Goal: Task Accomplishment & Management: Complete application form

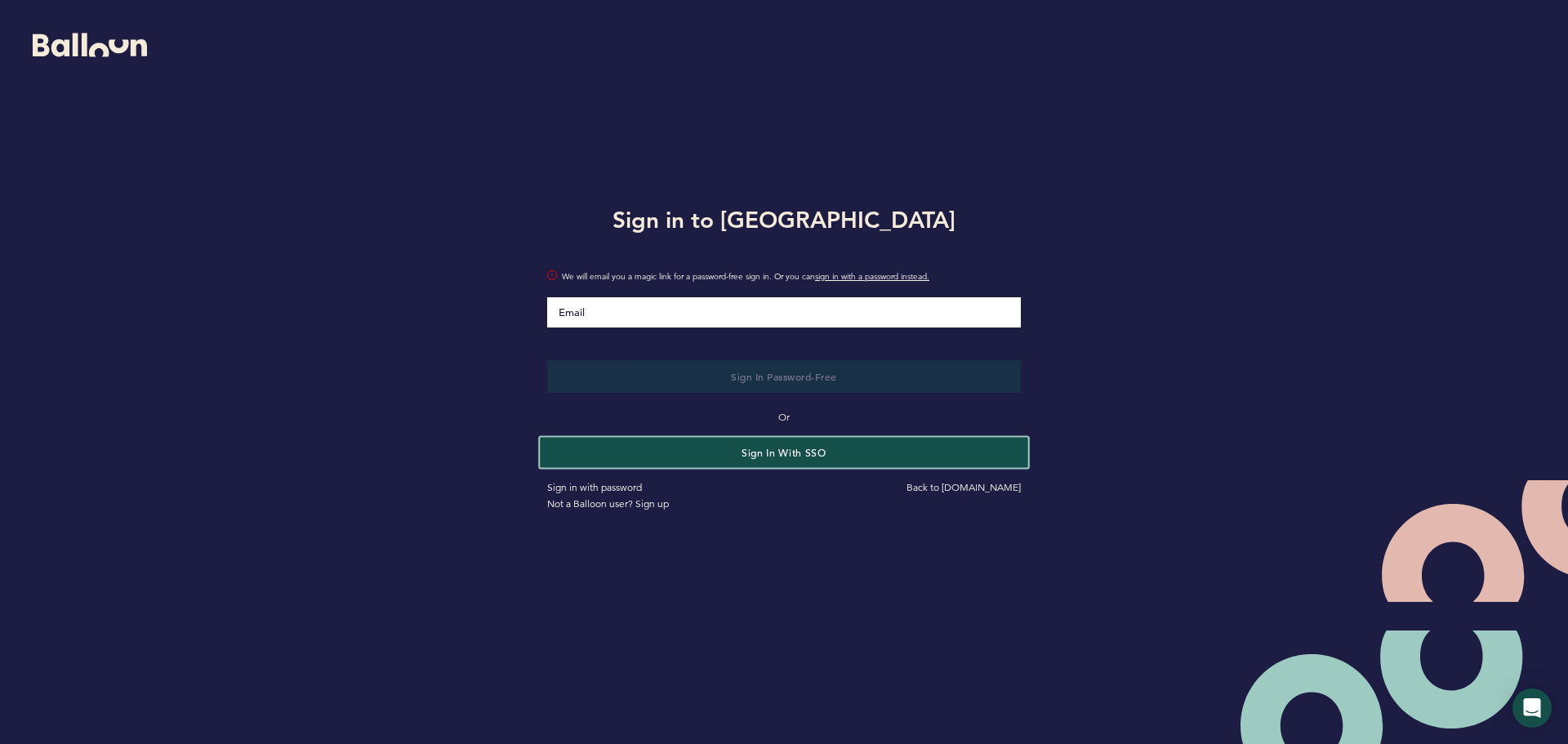
click at [818, 462] on button "Sign in with SSO" at bounding box center [783, 452] width 487 height 30
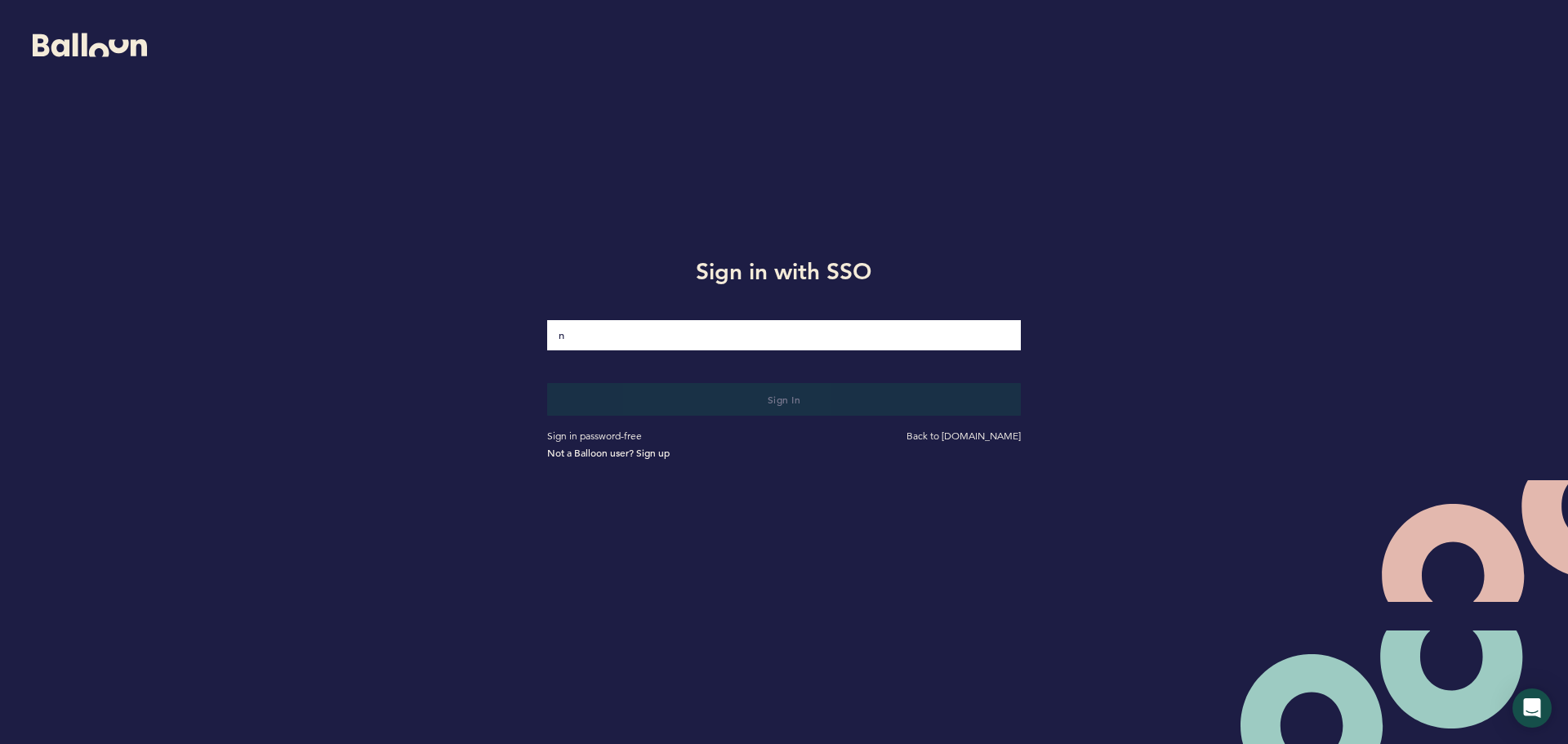
type input "[EMAIL_ADDRESS][DOMAIN_NAME]"
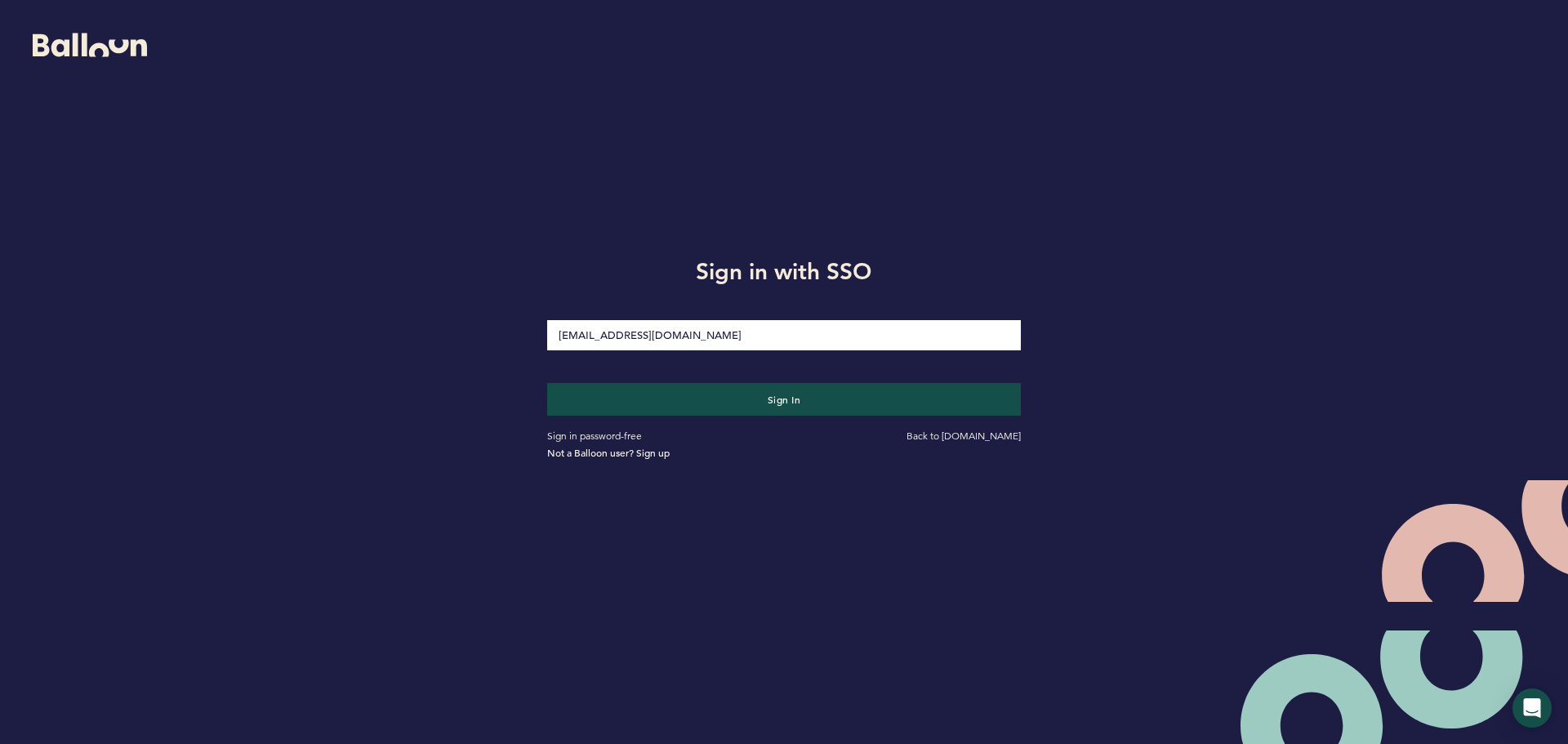
click at [547, 383] on button "Sign in" at bounding box center [784, 399] width 473 height 33
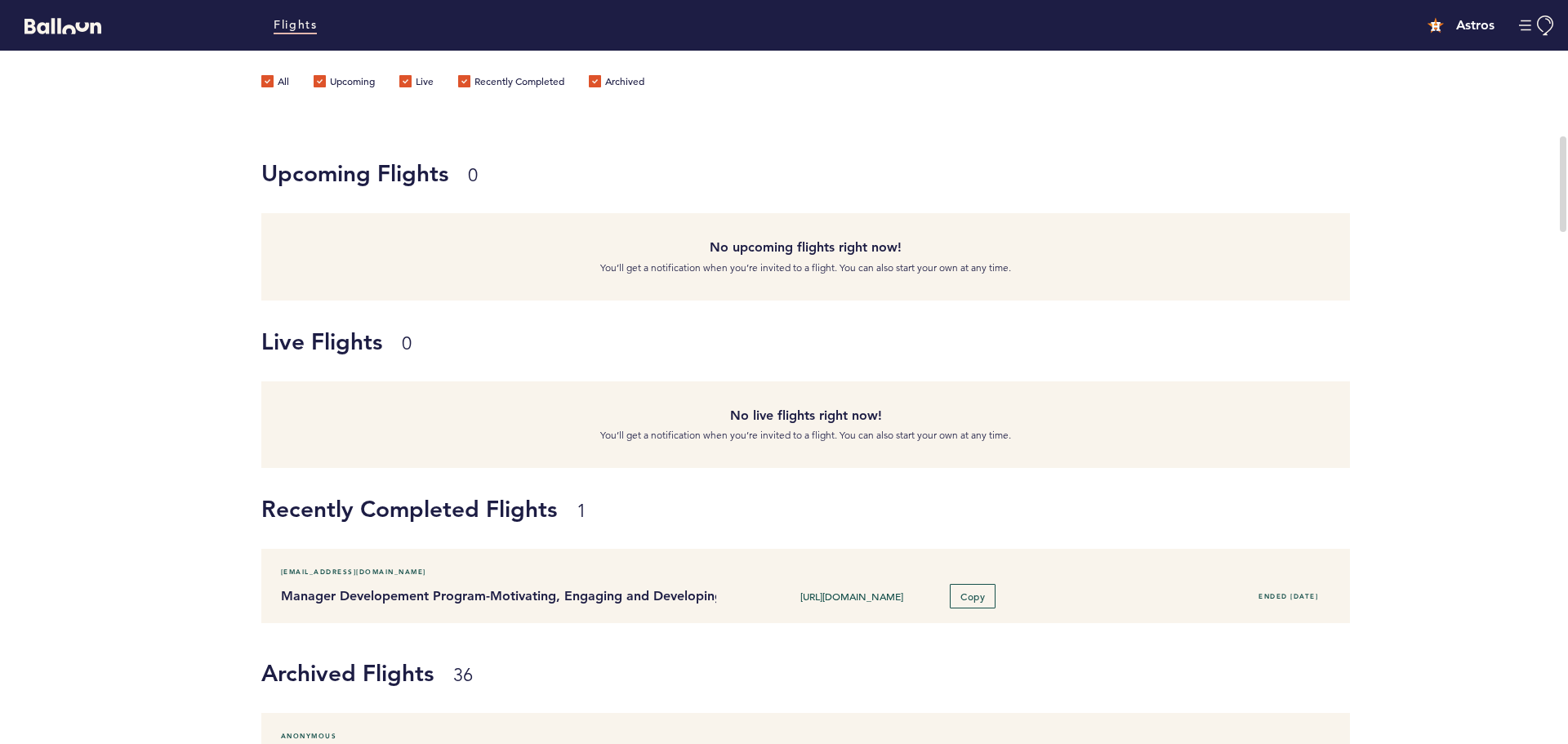
scroll to position [163, 0]
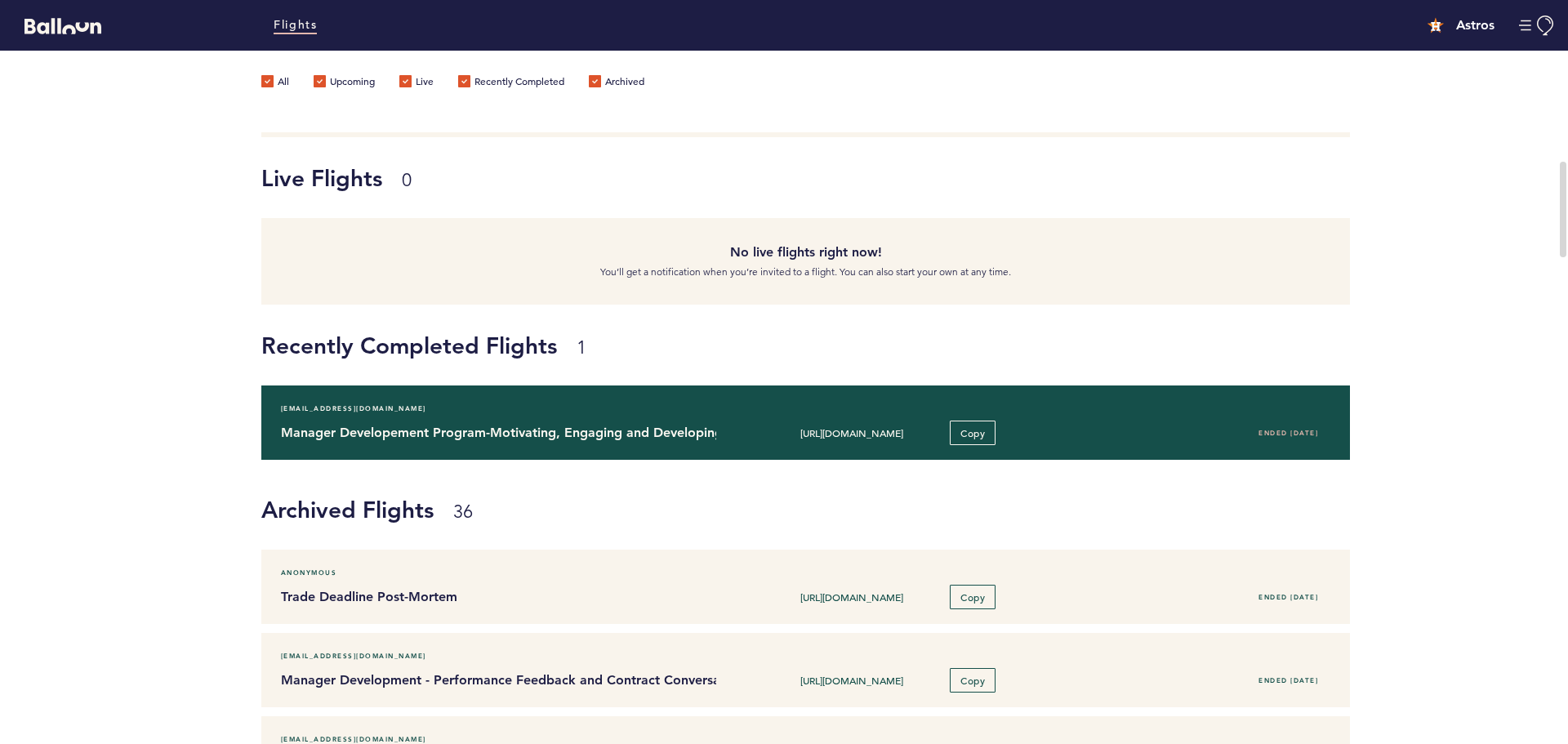
click at [714, 414] on div "[EMAIL_ADDRESS][DOMAIN_NAME]" at bounding box center [805, 408] width 1073 height 16
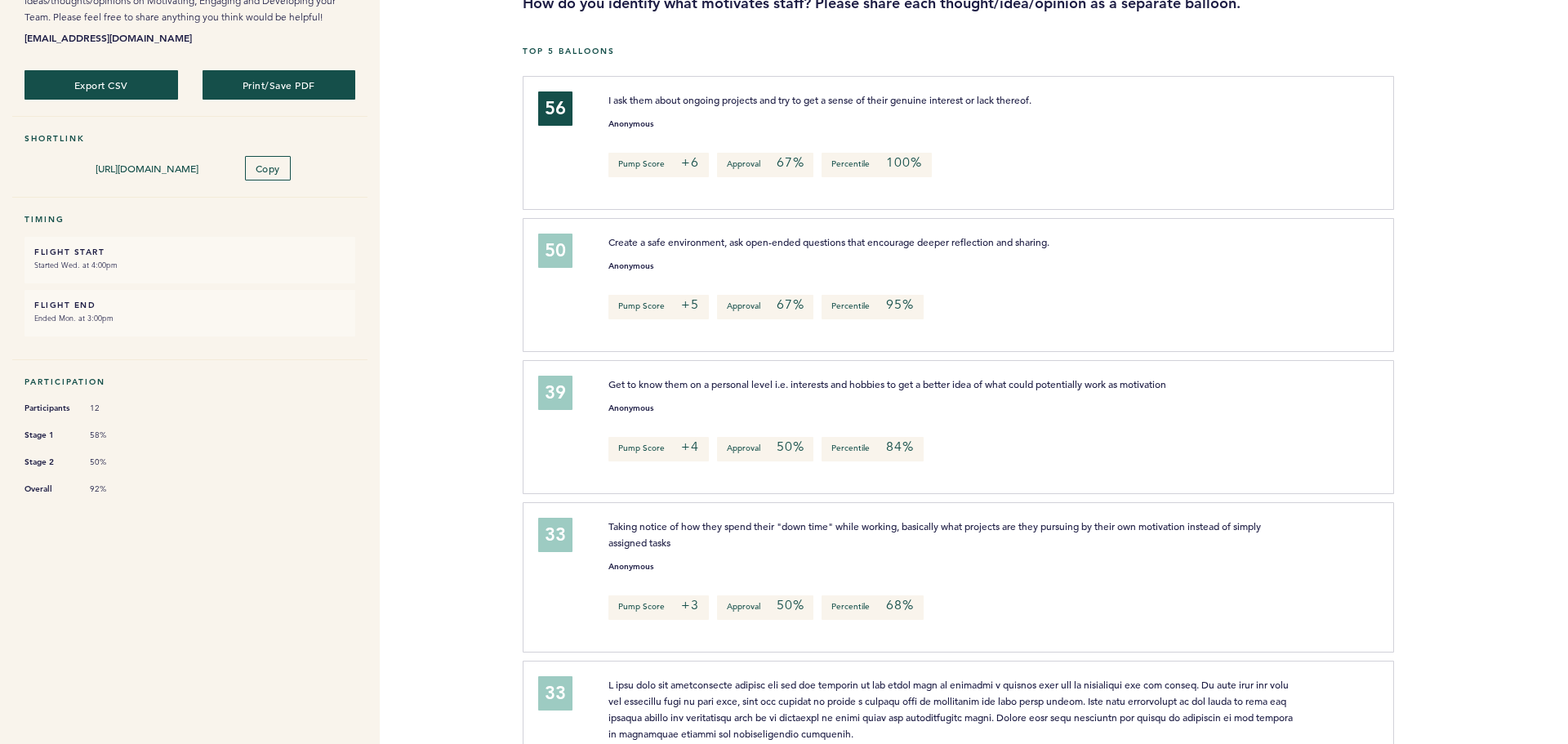
scroll to position [85, 0]
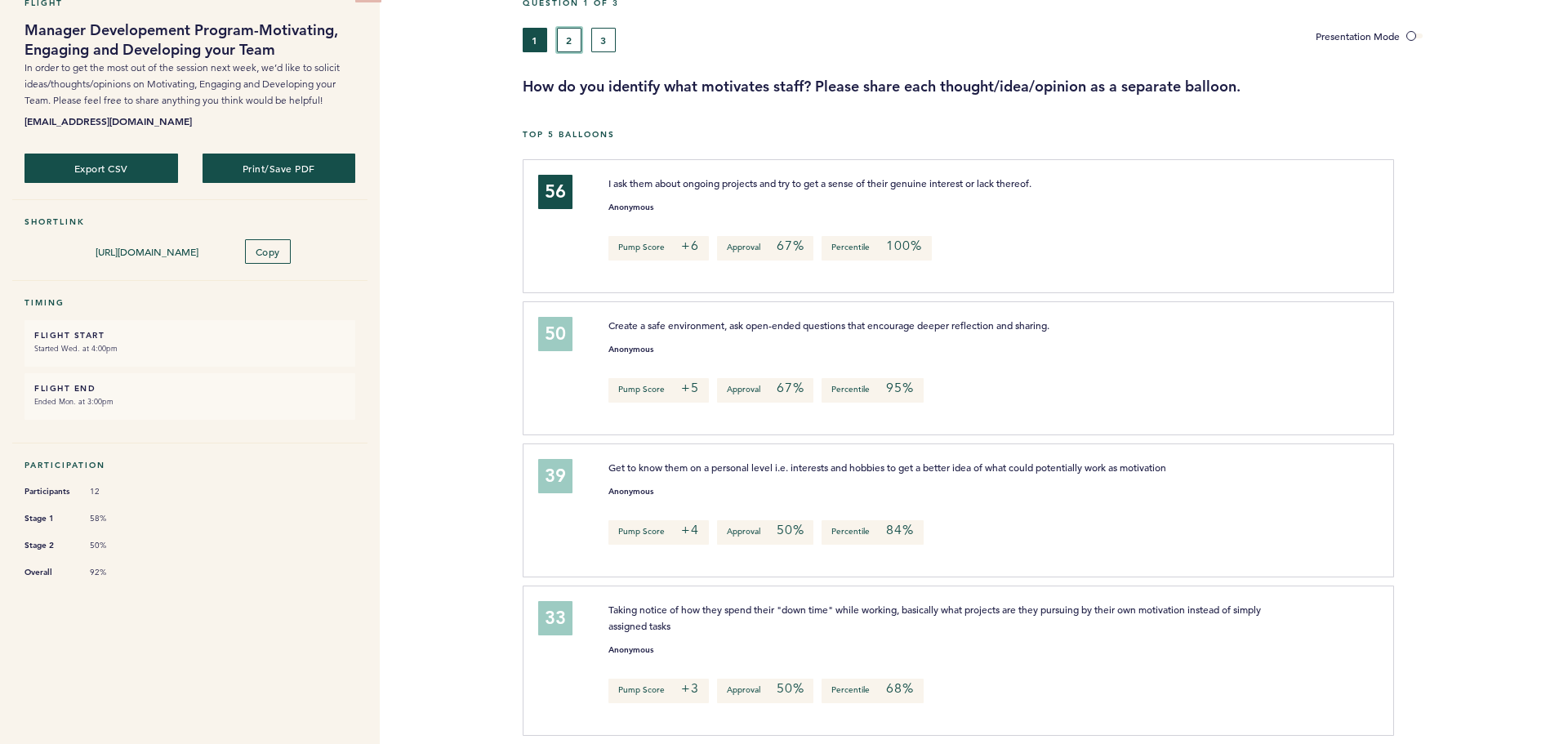
click at [573, 29] on button "2" at bounding box center [569, 40] width 24 height 24
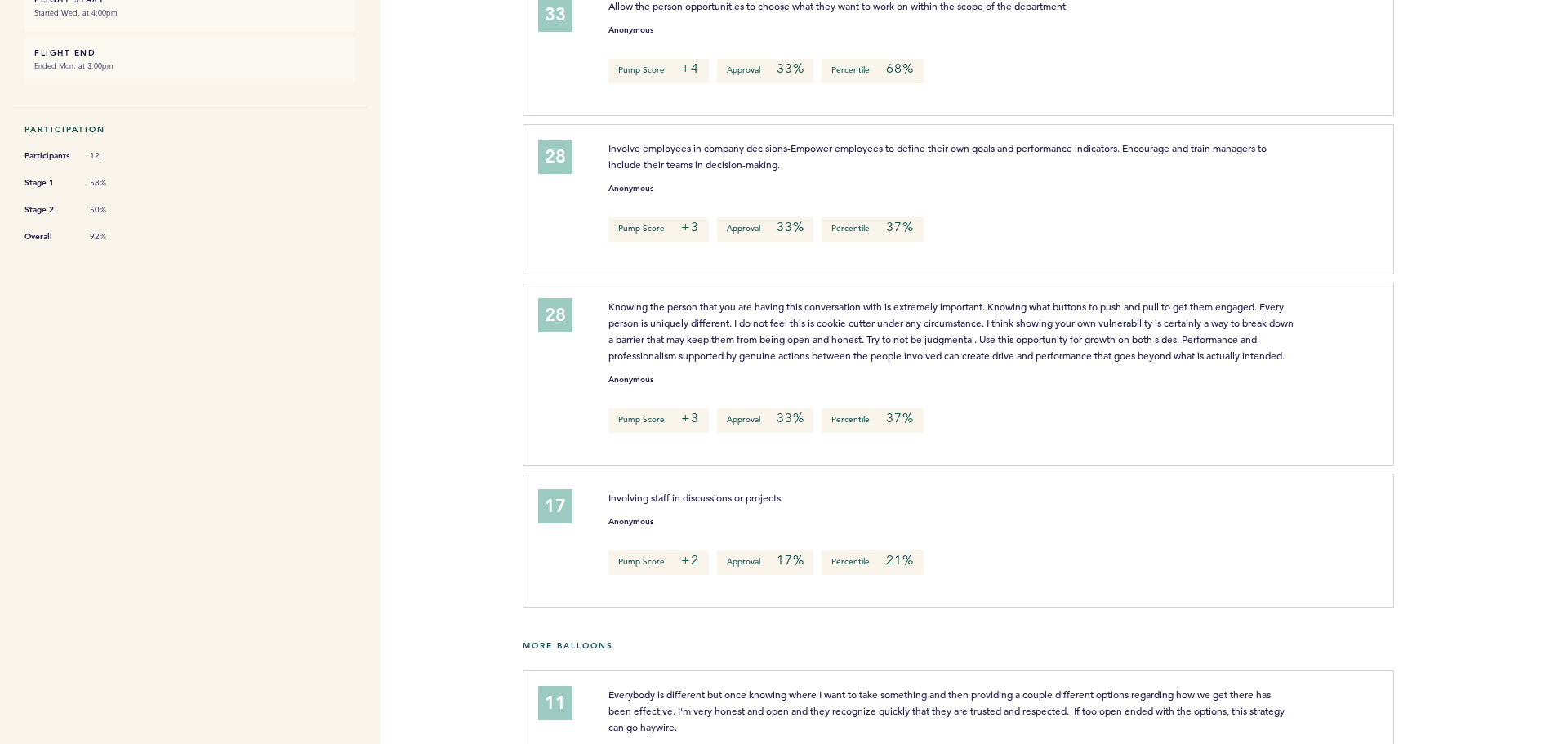
scroll to position [112, 0]
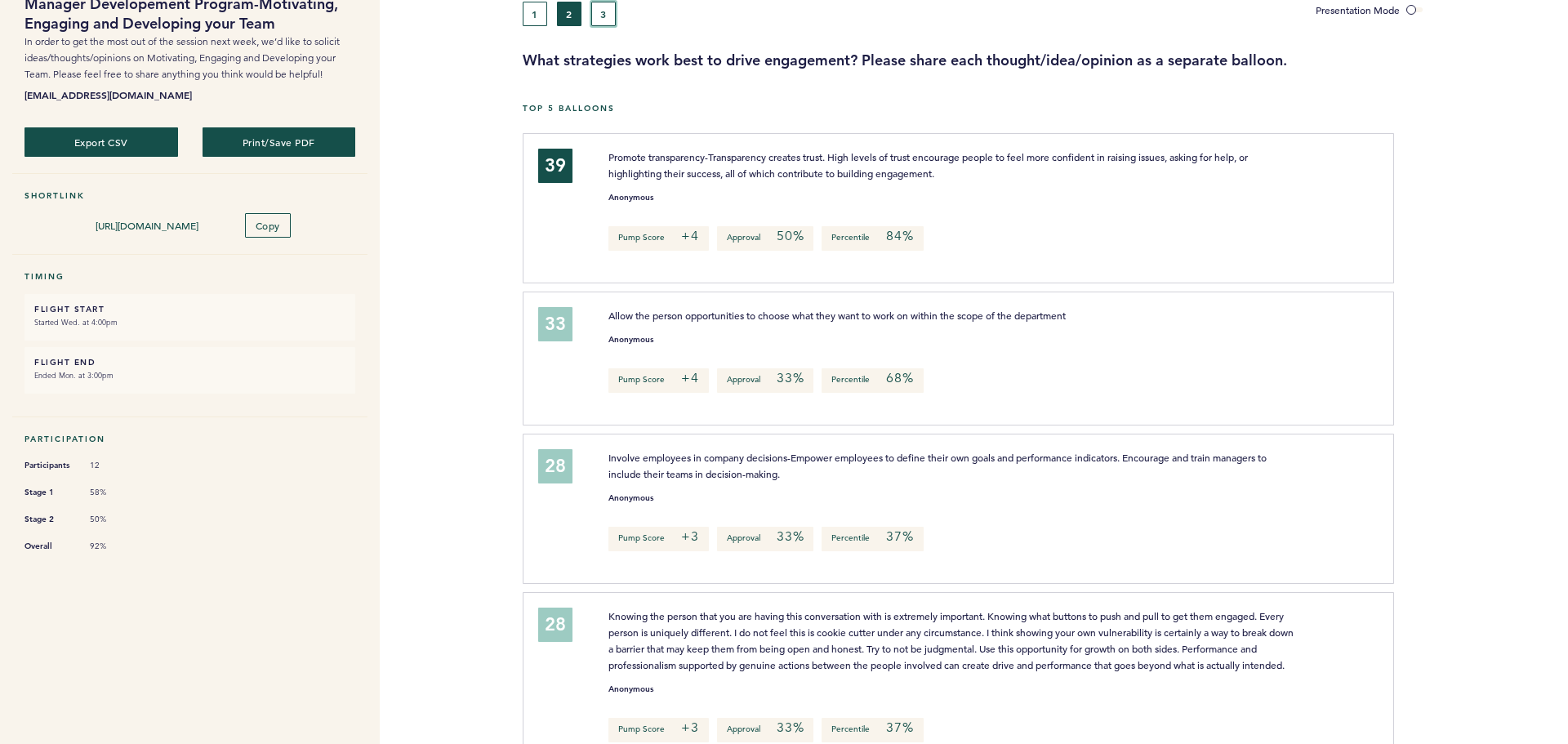
click at [608, 19] on button "3" at bounding box center [604, 14] width 24 height 24
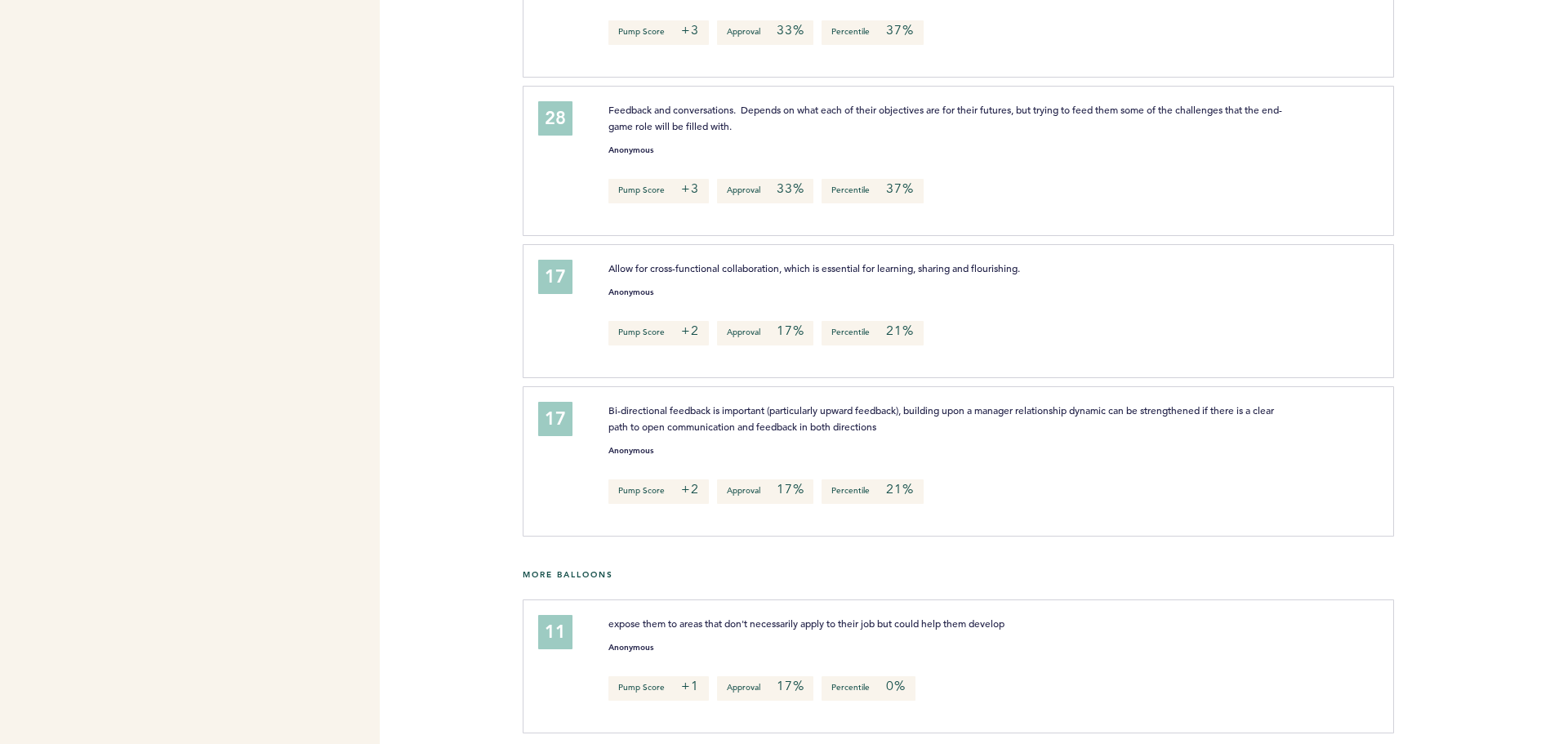
scroll to position [717, 0]
